Goal: Share content

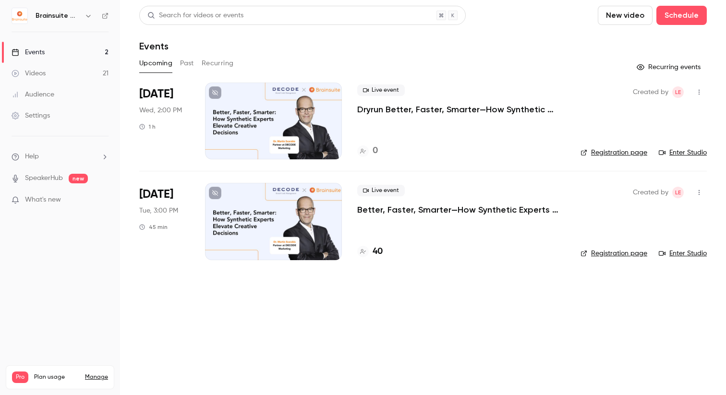
click at [409, 108] on p "Dryrun Better, Faster, Smarter—How Synthetic Experts Elevate Creative Decisions" at bounding box center [461, 110] width 208 height 12
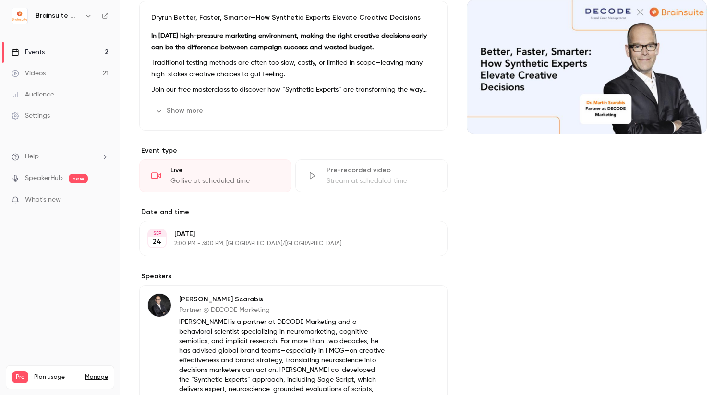
scroll to position [228, 0]
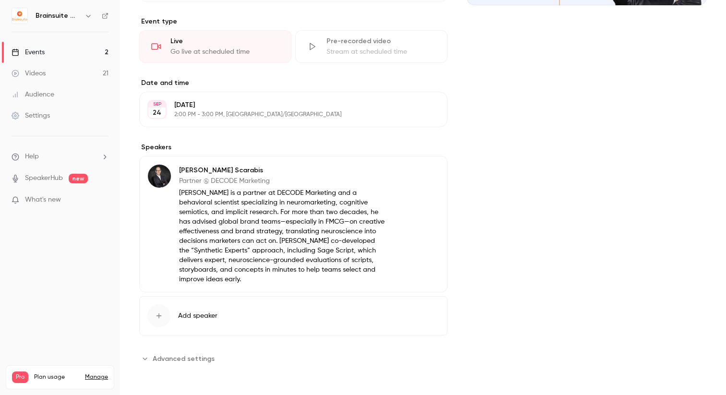
click at [220, 233] on p "Dr. Martin Scarabis is a partner at DECODE Marketing and a behavioral scientist…" at bounding box center [282, 236] width 206 height 96
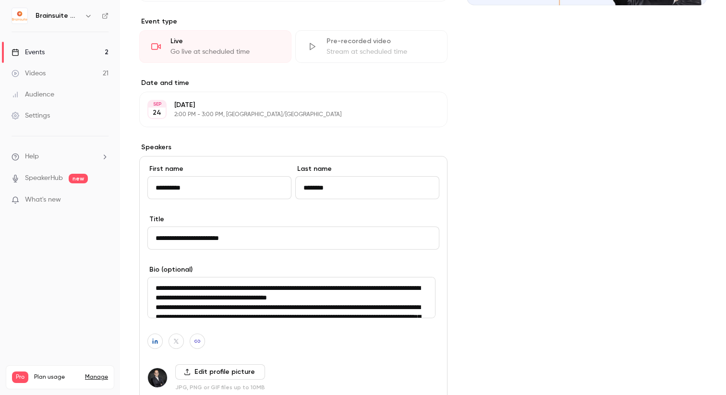
click at [220, 233] on input "**********" at bounding box center [293, 238] width 292 height 23
click at [219, 291] on textarea "**********" at bounding box center [291, 297] width 288 height 41
click at [0, 71] on link "Videos 21" at bounding box center [60, 73] width 120 height 21
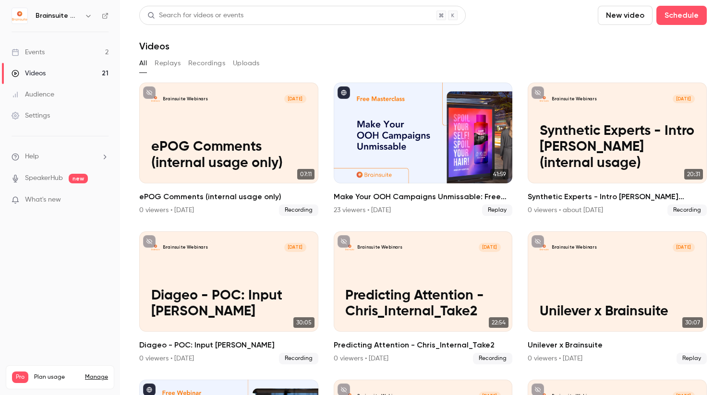
click at [83, 60] on link "Events 2" at bounding box center [60, 52] width 120 height 21
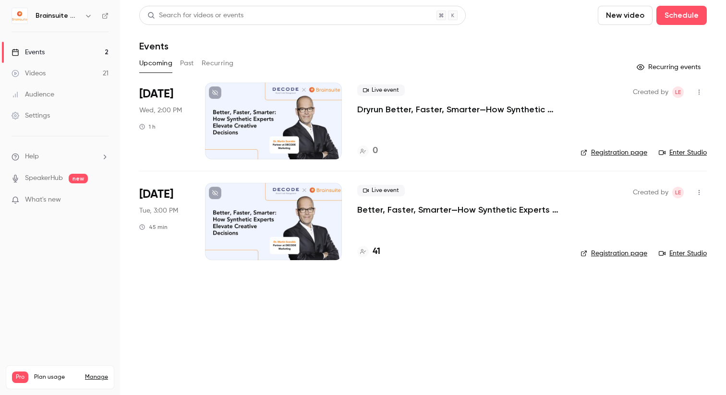
click at [75, 76] on link "Videos 21" at bounding box center [60, 73] width 120 height 21
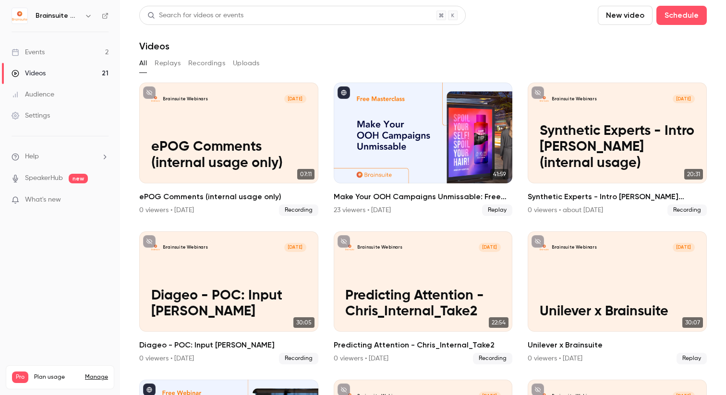
click at [78, 51] on link "Events 2" at bounding box center [60, 52] width 120 height 21
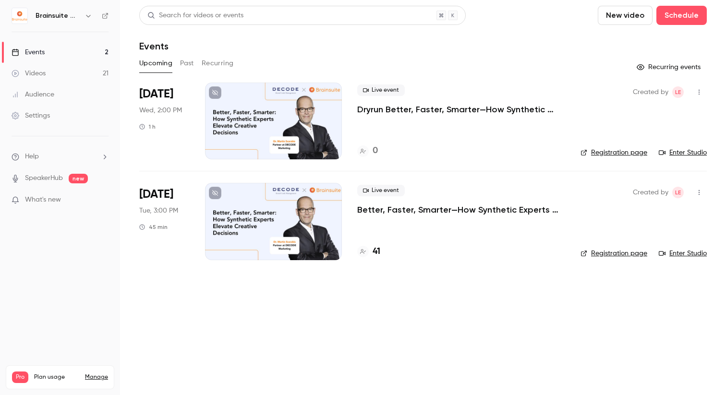
click at [380, 110] on p "Dryrun Better, Faster, Smarter—How Synthetic Experts Elevate Creative Decisions" at bounding box center [461, 110] width 208 height 12
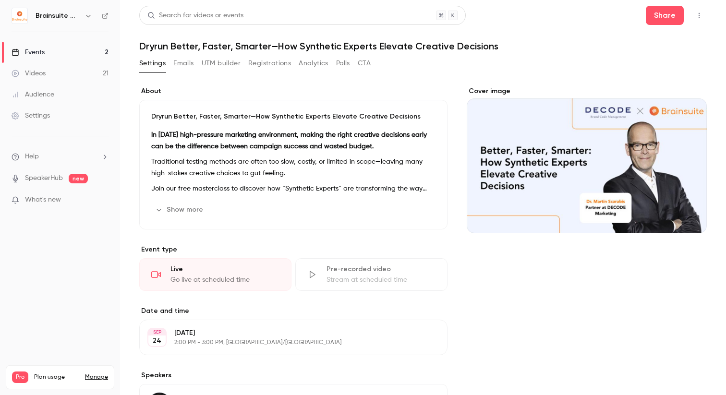
click at [695, 16] on icon "button" at bounding box center [699, 15] width 8 height 7
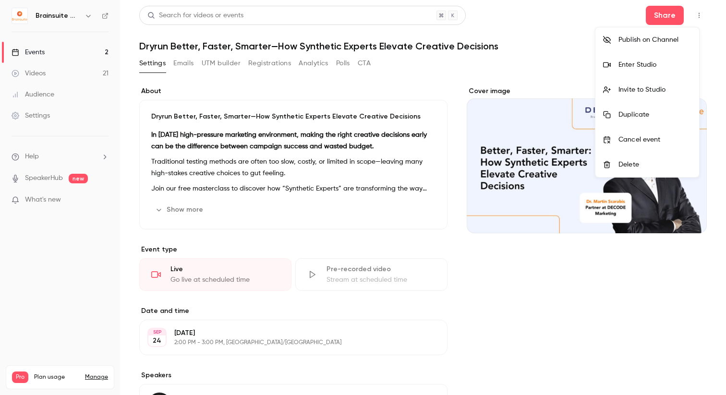
click at [669, 17] on div at bounding box center [363, 197] width 726 height 395
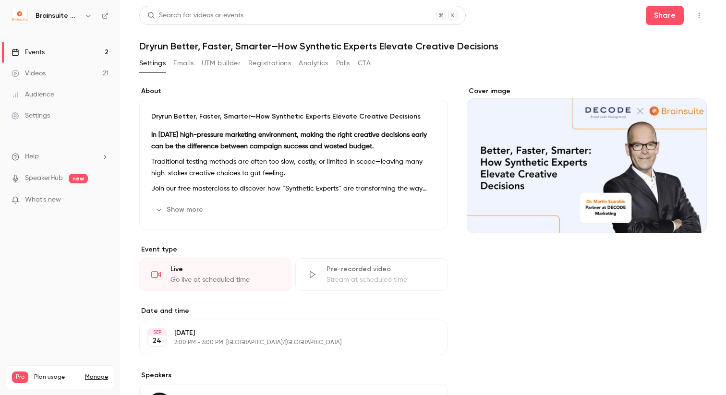
click at [669, 17] on button "Share" at bounding box center [664, 15] width 38 height 19
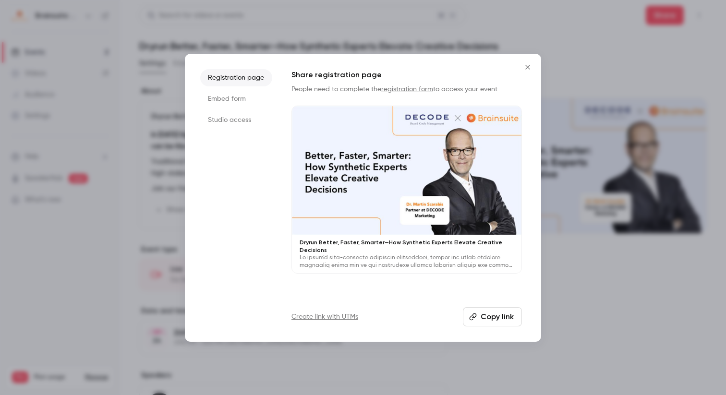
click at [246, 119] on li "Studio access" at bounding box center [236, 119] width 72 height 17
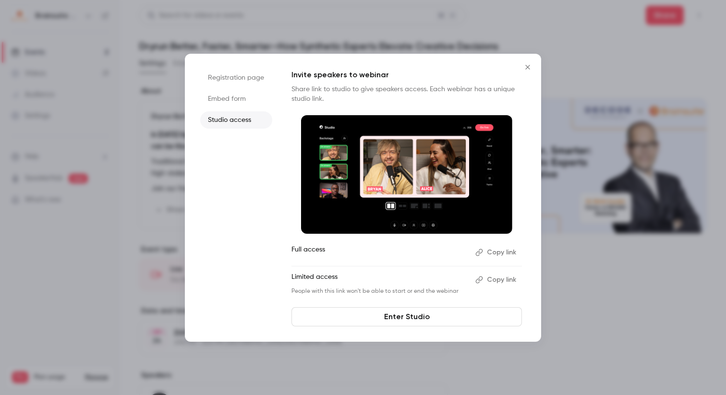
click at [493, 282] on button "Copy link" at bounding box center [496, 279] width 50 height 15
click at [510, 251] on button "Copy link" at bounding box center [496, 252] width 50 height 15
click at [414, 311] on link "Enter Studio" at bounding box center [406, 316] width 230 height 19
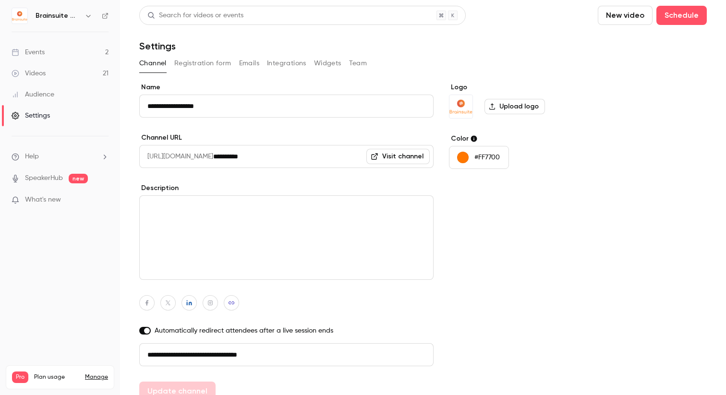
scroll to position [12, 0]
